Goal: Task Accomplishment & Management: Manage account settings

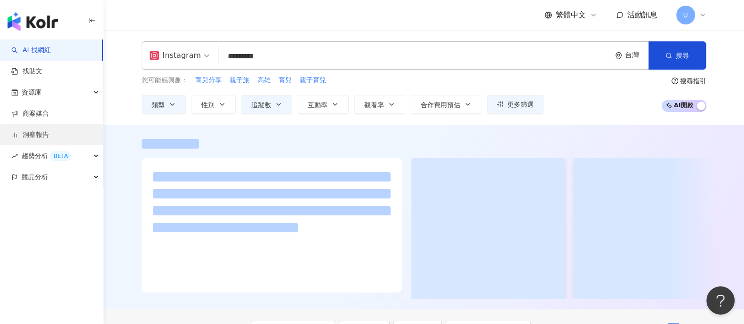
click at [49, 130] on link "洞察報告" at bounding box center [30, 134] width 38 height 9
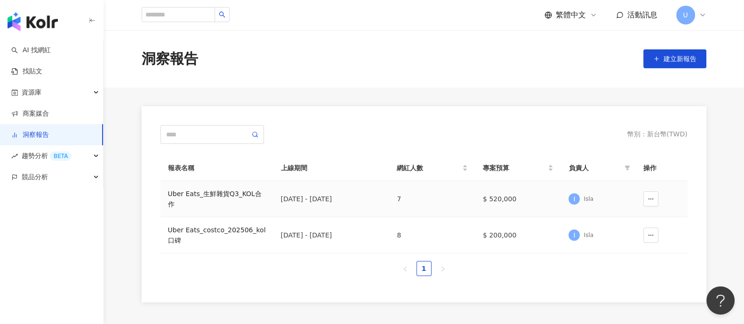
click at [230, 194] on div "Uber Eats_生鮮雜貨Q3_KOL合作" at bounding box center [217, 199] width 98 height 21
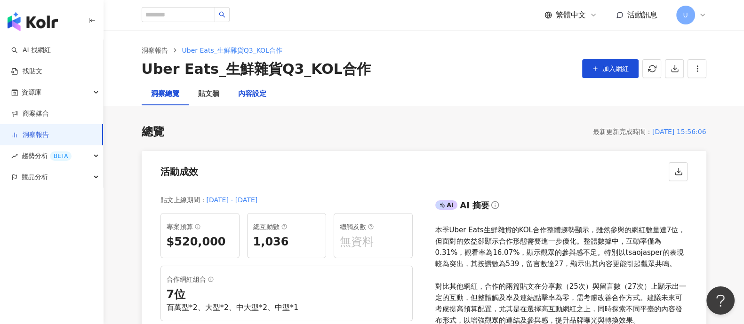
click at [256, 94] on div "內容設定" at bounding box center [252, 93] width 28 height 11
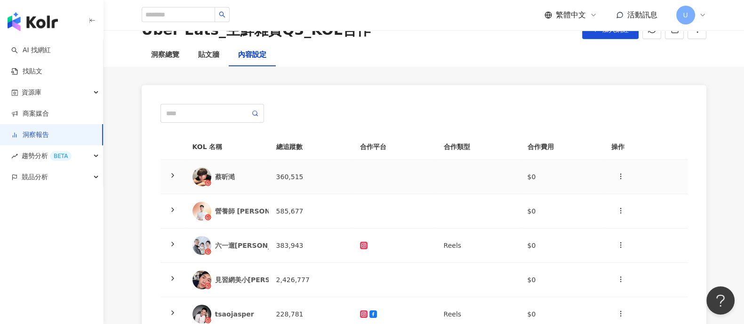
scroll to position [43, 0]
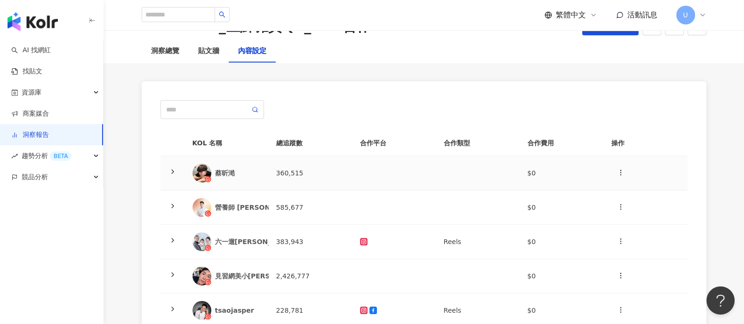
click at [175, 170] on icon at bounding box center [173, 172] width 8 height 8
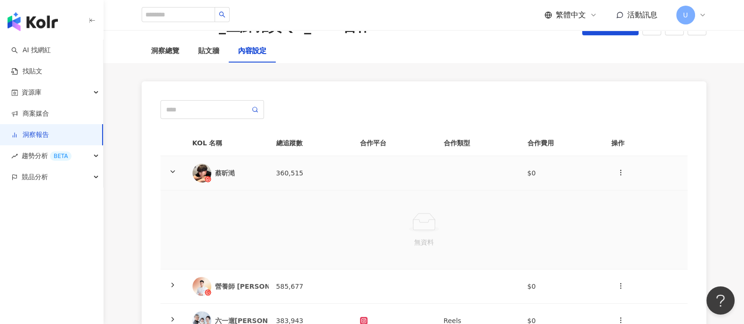
click at [175, 170] on icon at bounding box center [173, 172] width 8 height 8
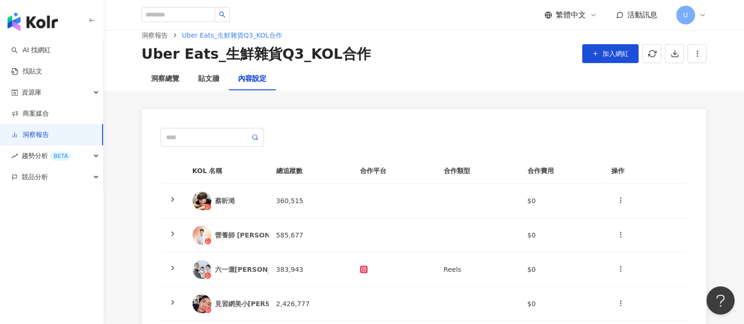
scroll to position [0, 0]
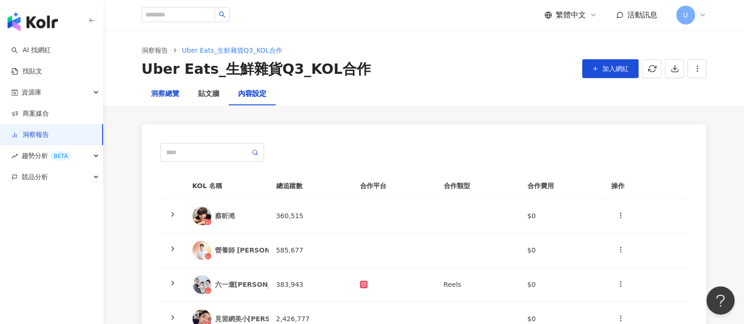
click at [169, 95] on div "洞察總覽" at bounding box center [165, 93] width 28 height 11
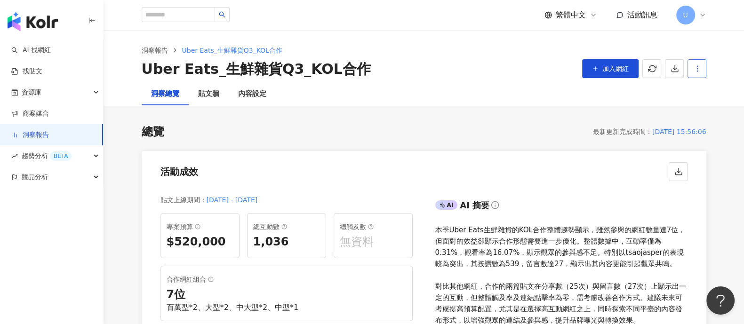
click at [699, 65] on icon "button" at bounding box center [697, 68] width 8 height 8
click at [706, 92] on div "設定報告" at bounding box center [712, 91] width 37 height 10
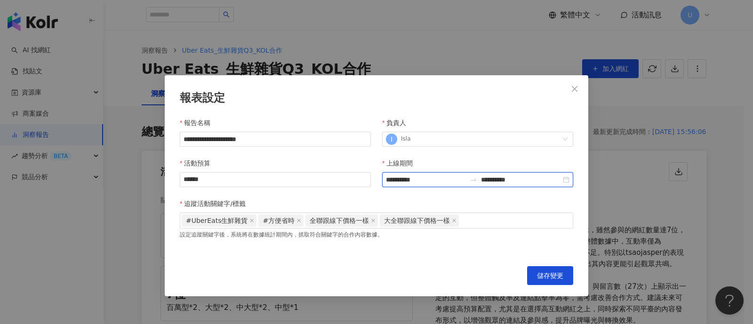
click at [425, 181] on input "**********" at bounding box center [426, 180] width 80 height 10
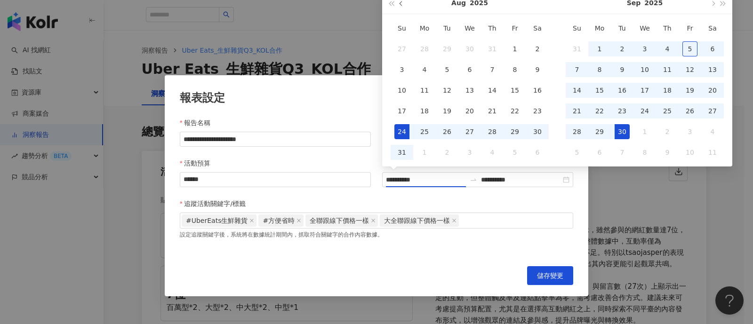
click at [401, 9] on button "button" at bounding box center [401, 2] width 10 height 21
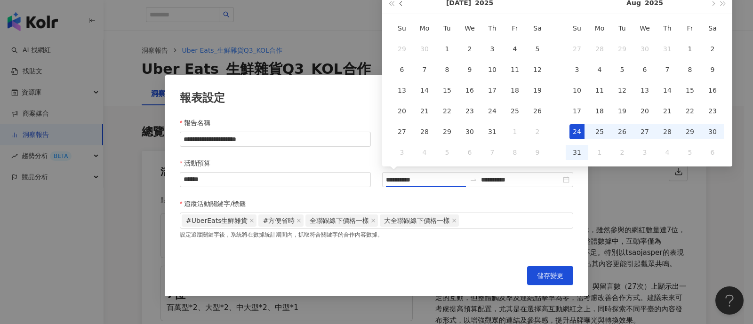
click at [401, 9] on button "button" at bounding box center [401, 2] width 10 height 21
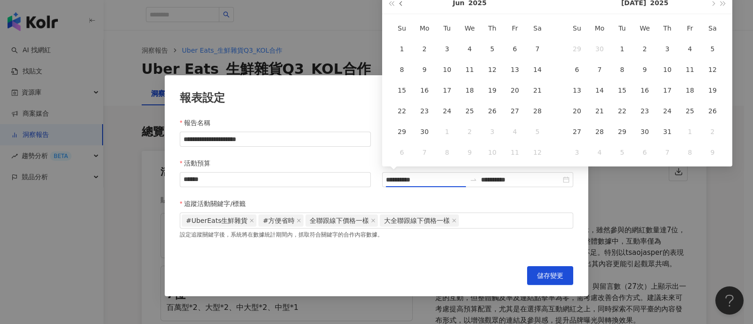
click at [401, 9] on button "button" at bounding box center [401, 2] width 10 height 21
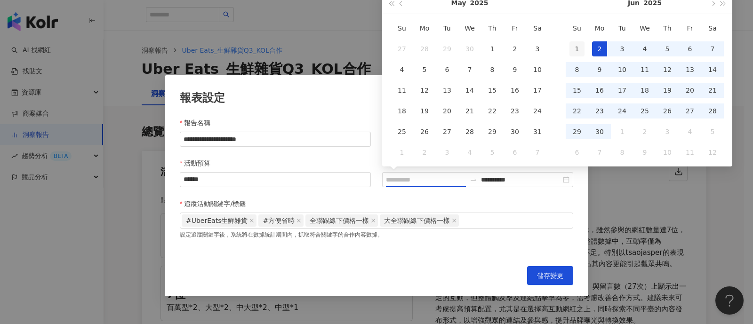
type input "**********"
drag, startPoint x: 582, startPoint y: 50, endPoint x: 598, endPoint y: 41, distance: 17.7
click at [582, 50] on div "1" at bounding box center [576, 48] width 15 height 15
click at [710, 6] on button "button" at bounding box center [712, 2] width 10 height 21
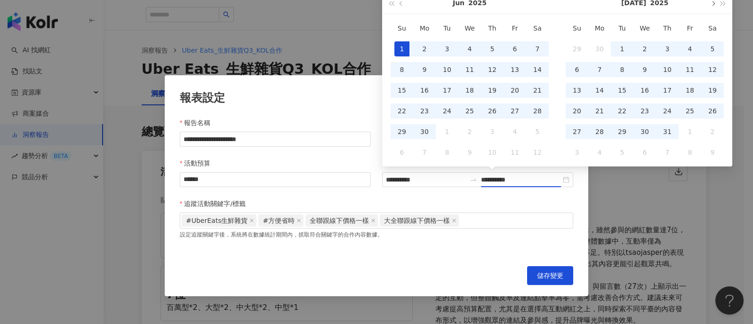
click at [710, 6] on button "button" at bounding box center [712, 2] width 10 height 21
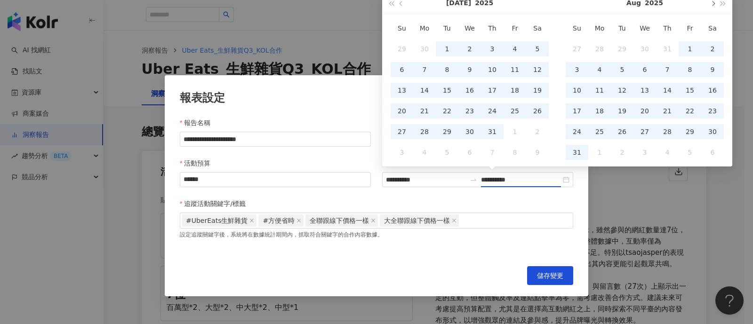
click at [710, 6] on button "button" at bounding box center [712, 2] width 10 height 21
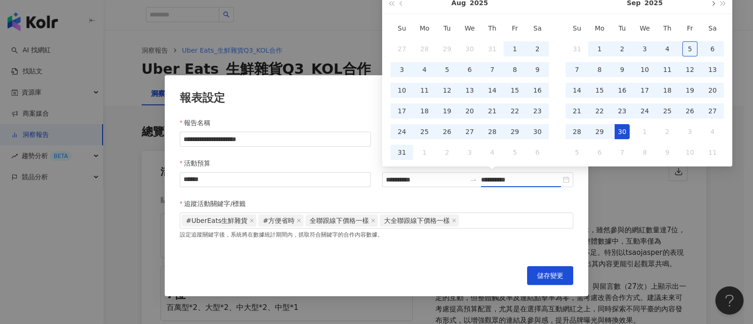
click at [710, 6] on button "button" at bounding box center [712, 2] width 10 height 21
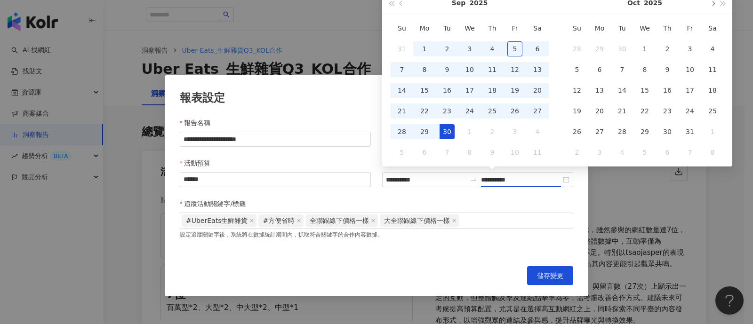
click at [710, 6] on button "button" at bounding box center [712, 2] width 10 height 21
click at [514, 133] on div "31" at bounding box center [514, 131] width 15 height 15
type input "**********"
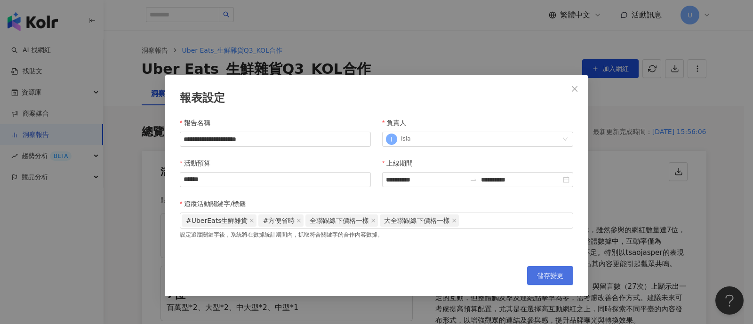
click at [539, 278] on span "儲存變更" at bounding box center [550, 276] width 26 height 8
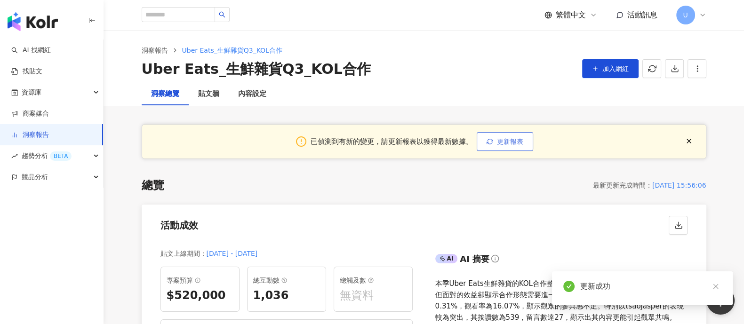
click at [504, 143] on span "更新報表" at bounding box center [510, 142] width 26 height 8
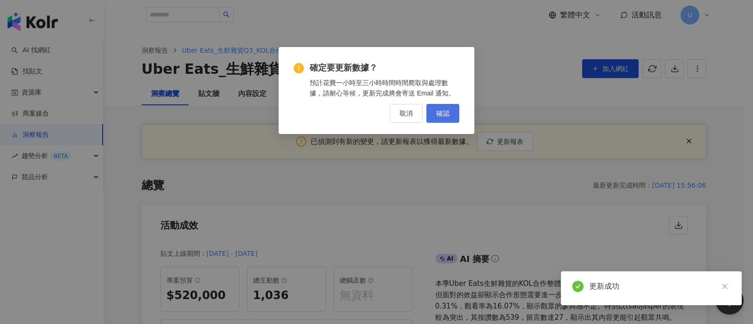
drag, startPoint x: 448, startPoint y: 111, endPoint x: 452, endPoint y: 119, distance: 8.6
click at [448, 111] on span "確認" at bounding box center [442, 114] width 13 height 8
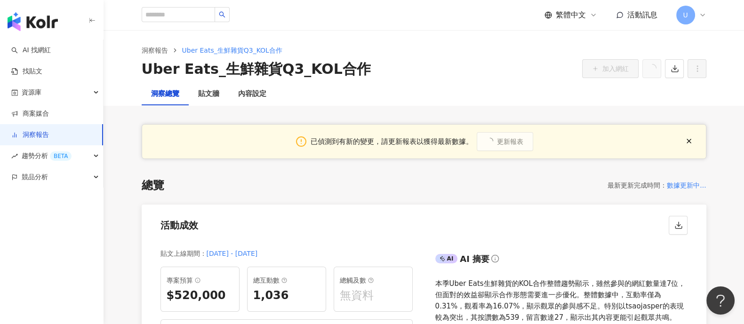
scroll to position [176, 0]
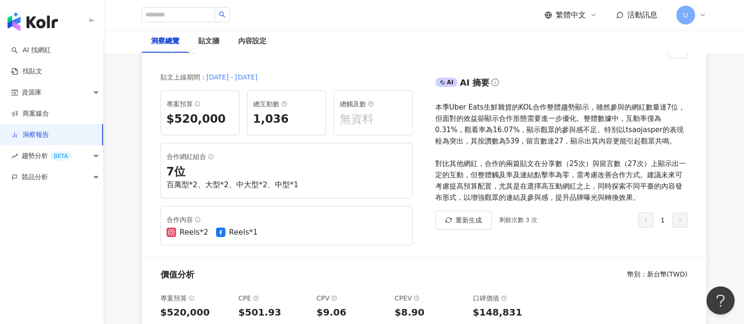
click at [49, 131] on link "洞察報告" at bounding box center [30, 134] width 38 height 9
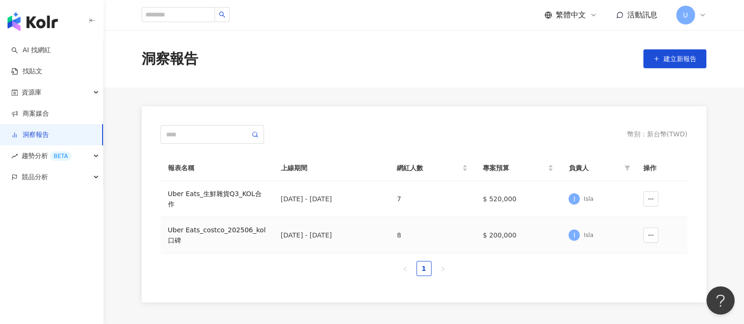
click at [238, 225] on div "Uber Eats_costco_202506_kol口碑" at bounding box center [217, 235] width 98 height 21
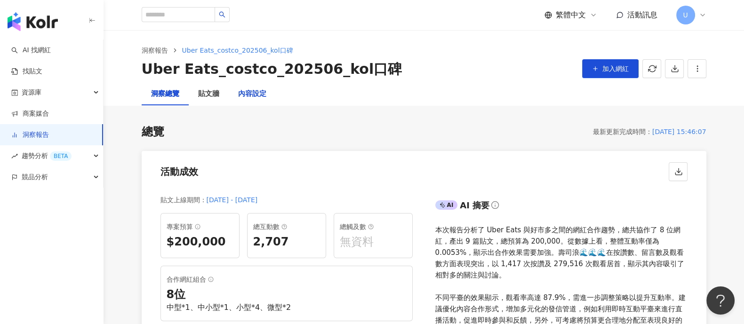
click at [258, 97] on div "內容設定" at bounding box center [252, 93] width 28 height 11
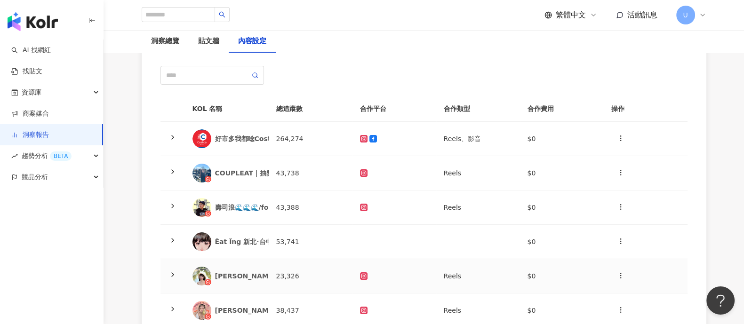
scroll to position [58, 0]
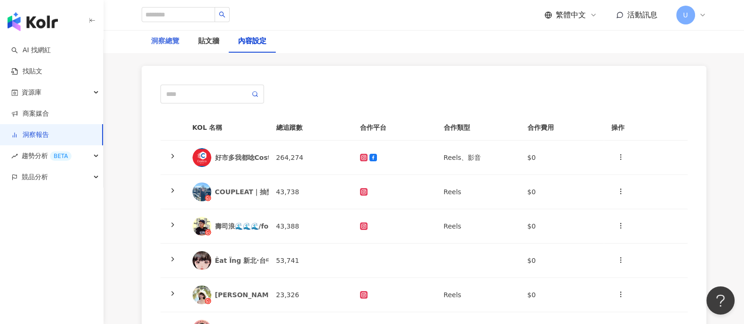
click at [149, 41] on div "洞察總覽" at bounding box center [165, 41] width 47 height 23
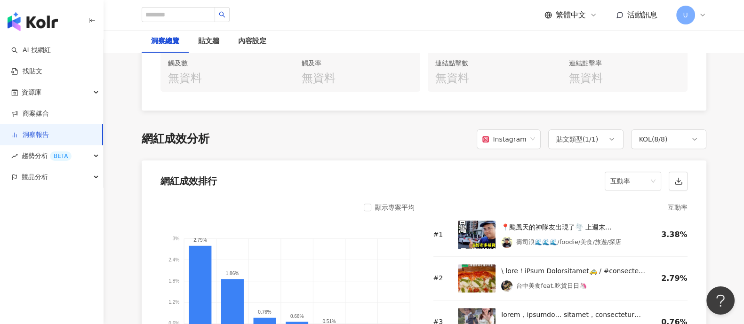
scroll to position [764, 0]
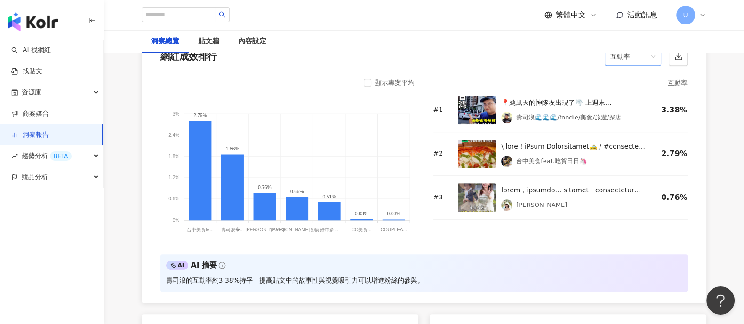
click at [641, 60] on span "互動率" at bounding box center [632, 57] width 45 height 18
click at [628, 145] on div "觀看數" at bounding box center [632, 141] width 53 height 16
